Goal: Browse casually: Explore the website without a specific task or goal

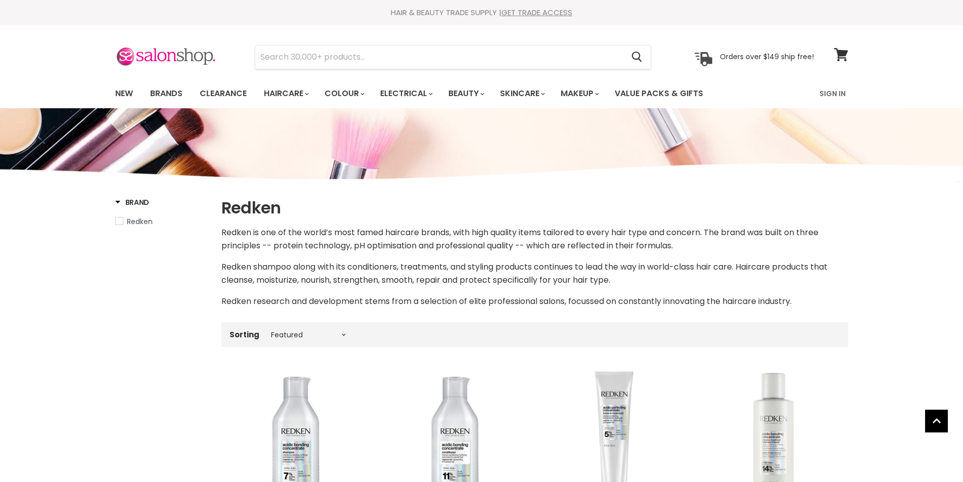
select select "manual"
click at [124, 91] on link "New" at bounding box center [124, 93] width 33 height 21
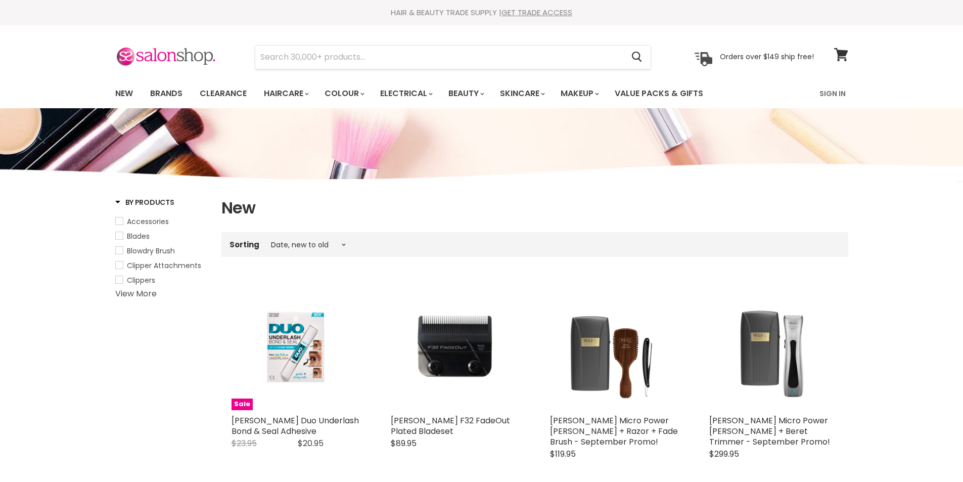
select select "created-descending"
